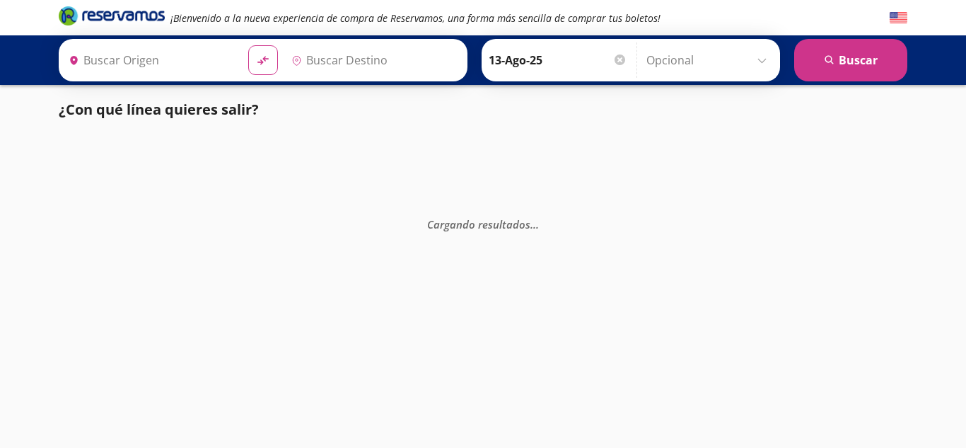
type input "[GEOGRAPHIC_DATA], [GEOGRAPHIC_DATA]"
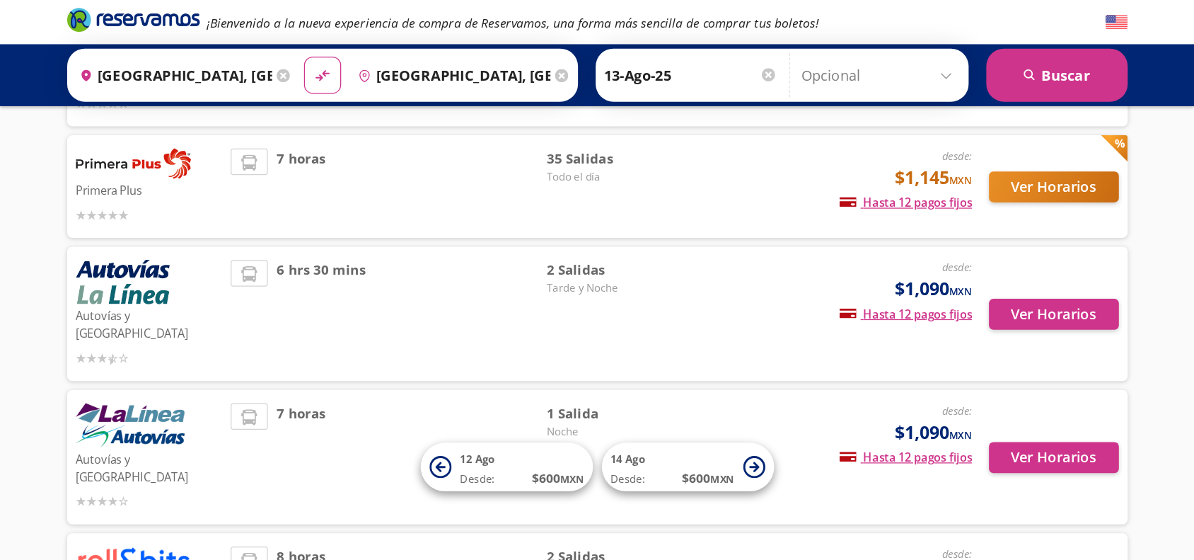
scroll to position [245, 0]
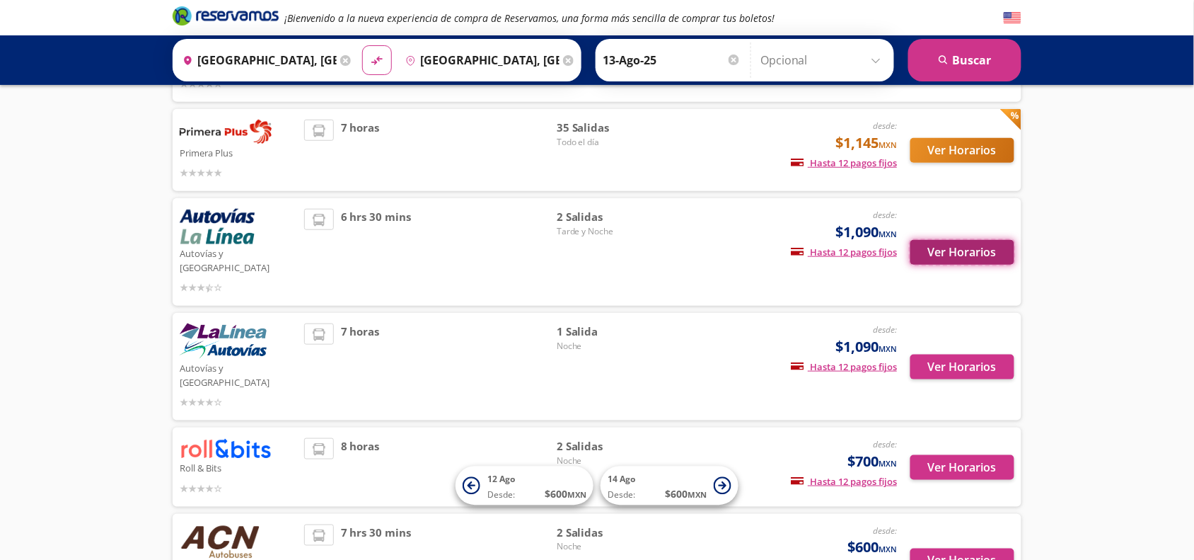
click at [953, 240] on button "Ver Horarios" at bounding box center [962, 252] width 104 height 25
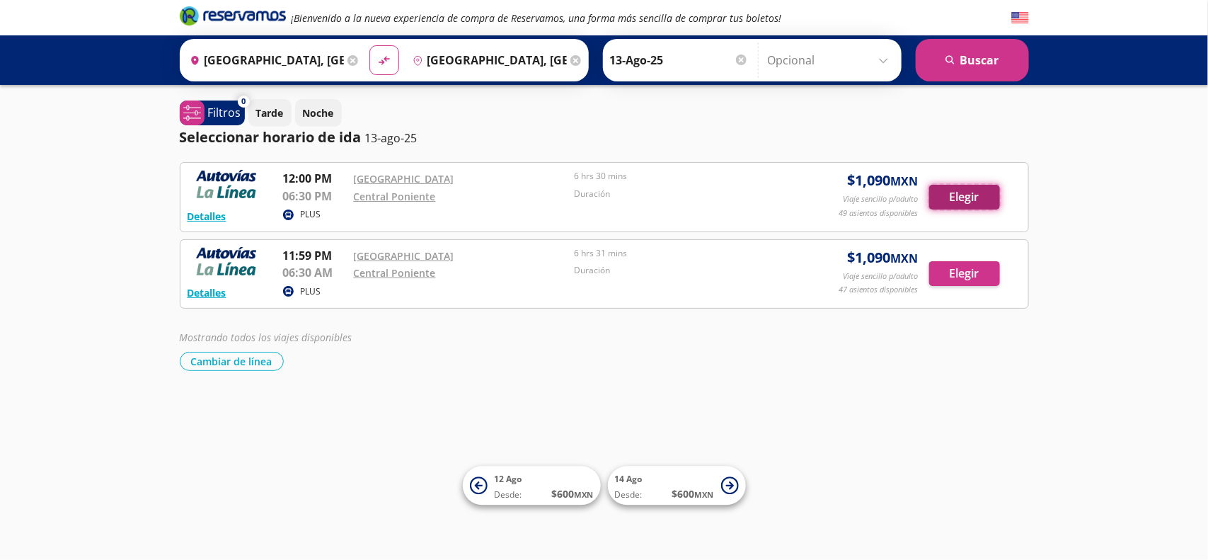
click at [955, 195] on button "Elegir" at bounding box center [964, 197] width 71 height 25
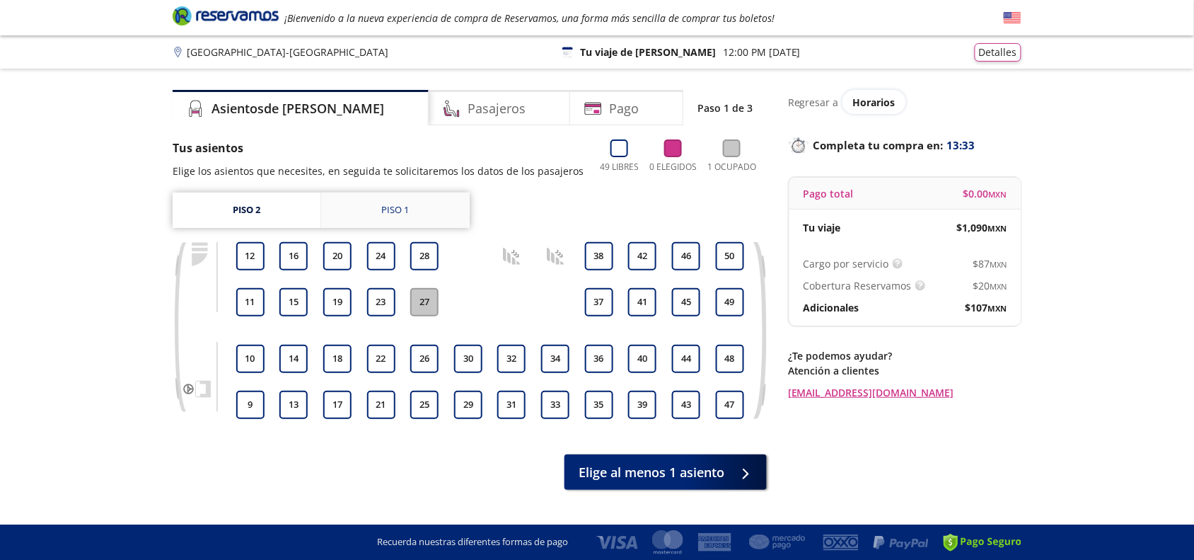
click at [404, 209] on div "Piso 1" at bounding box center [396, 210] width 28 height 14
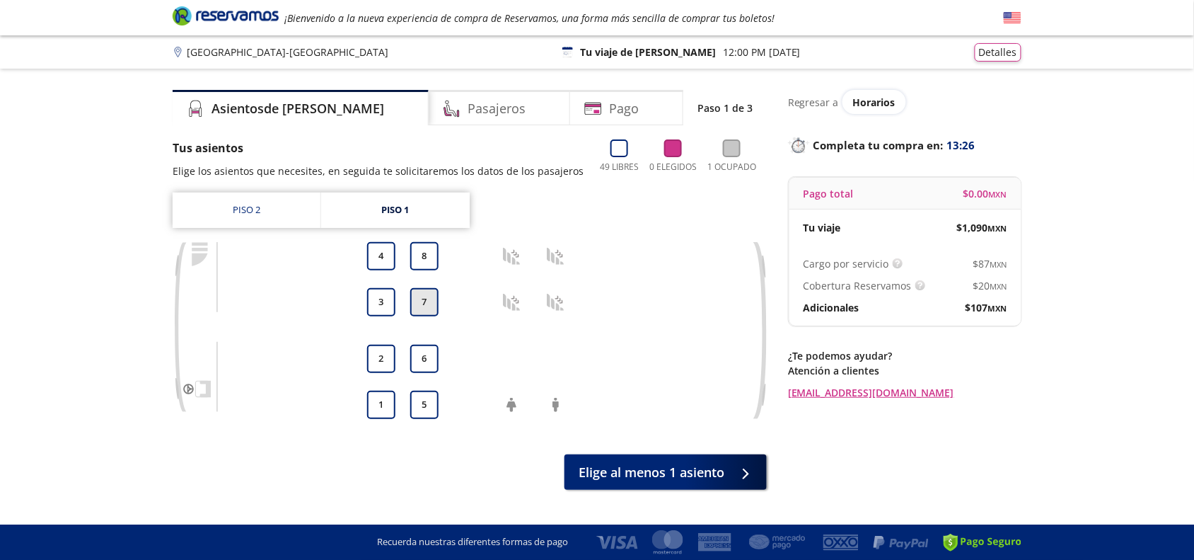
click at [423, 298] on button "7" at bounding box center [424, 302] width 28 height 28
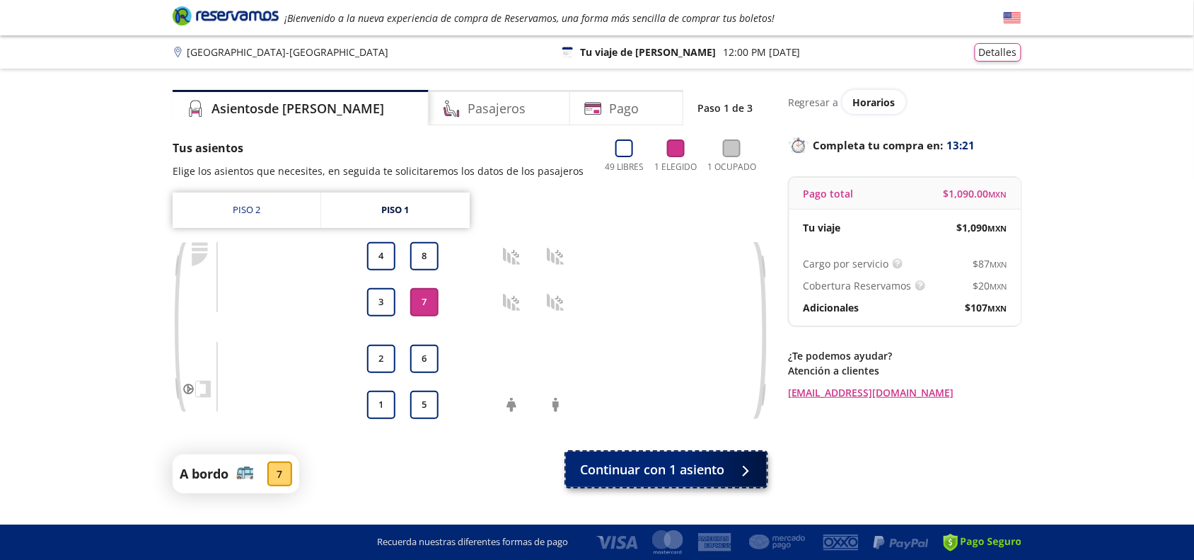
click at [620, 447] on button "Continuar con 1 asiento" at bounding box center [666, 468] width 201 height 35
